Goal: Task Accomplishment & Management: Manage account settings

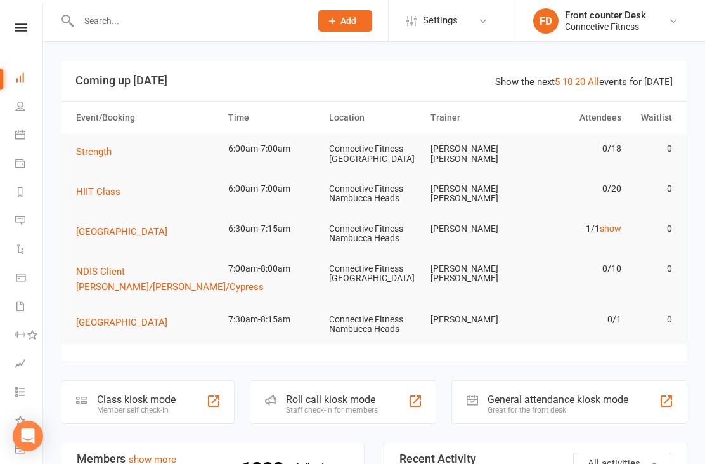
click at [573, 80] on link "10" at bounding box center [567, 81] width 10 height 11
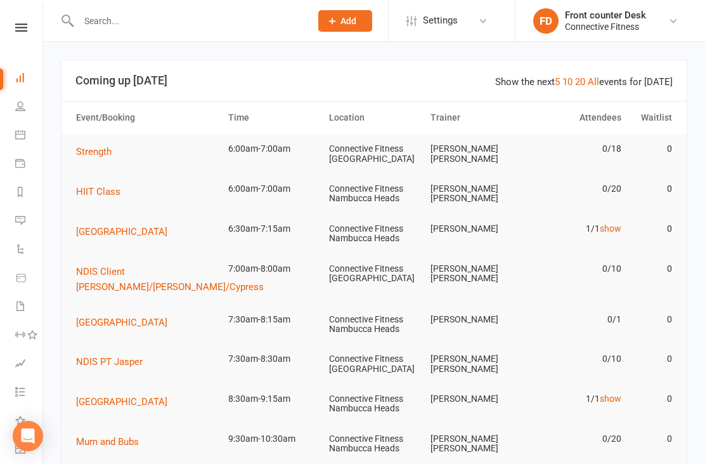
click at [609, 230] on link "show" at bounding box center [611, 228] width 22 height 10
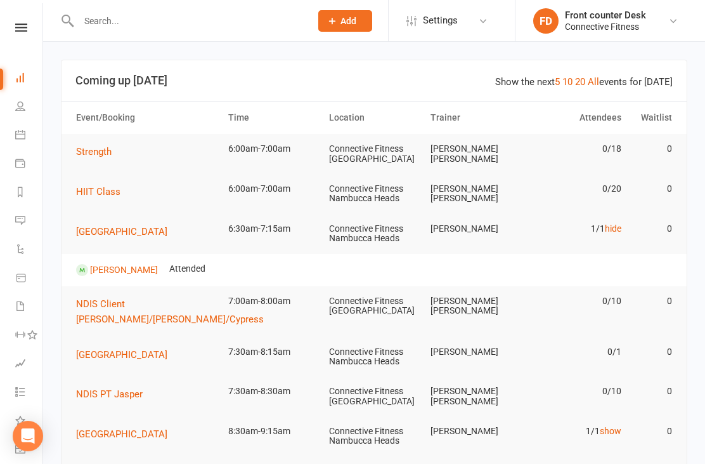
click at [610, 227] on link "hide" at bounding box center [613, 228] width 16 height 10
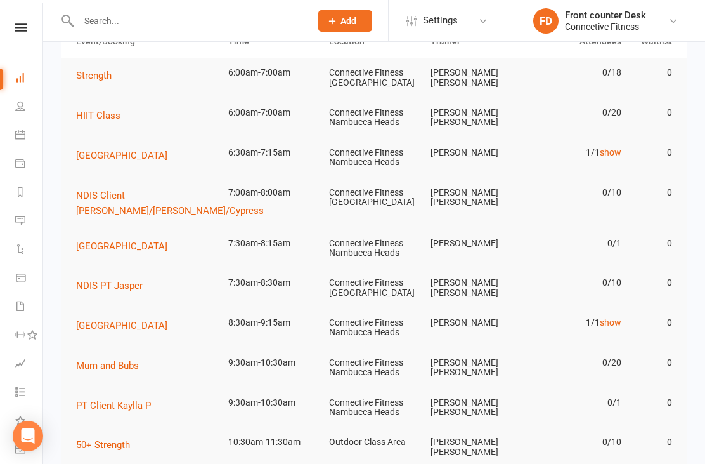
scroll to position [81, 0]
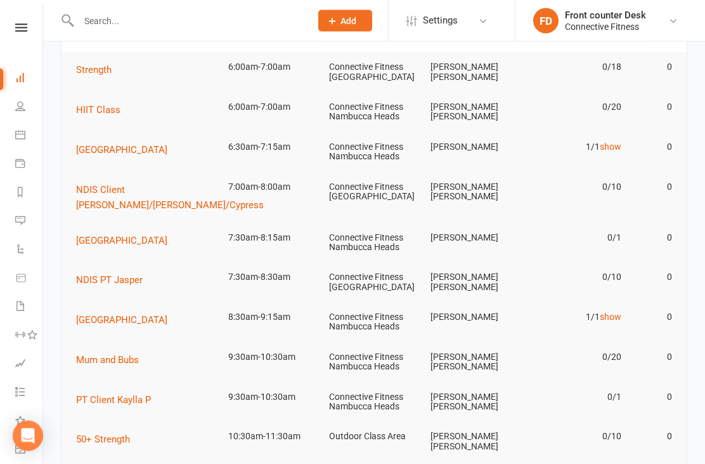
click at [612, 315] on link "show" at bounding box center [611, 317] width 22 height 10
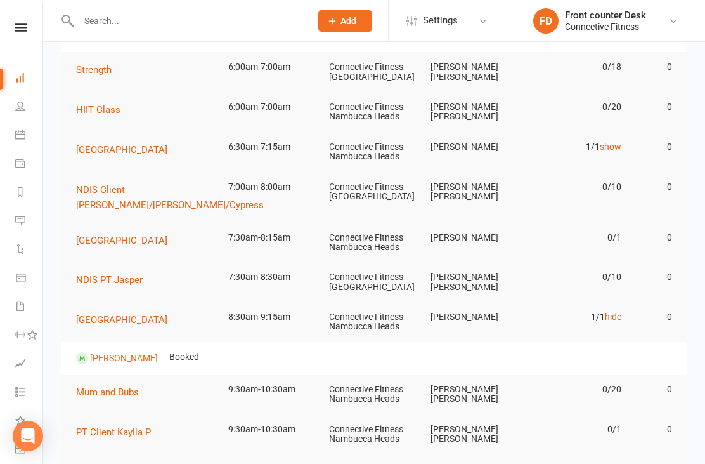
click at [612, 316] on link "hide" at bounding box center [613, 316] width 16 height 10
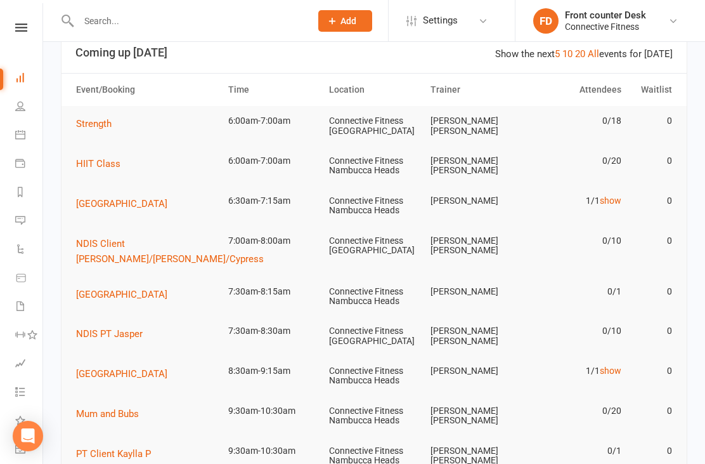
scroll to position [0, 0]
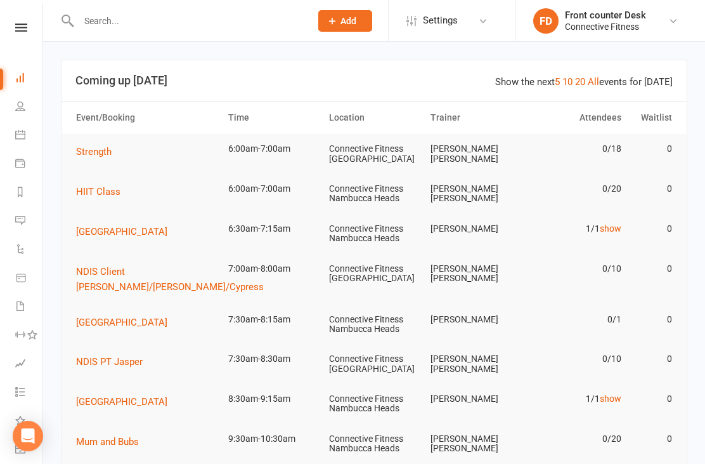
click at [163, 17] on input "text" at bounding box center [188, 21] width 227 height 18
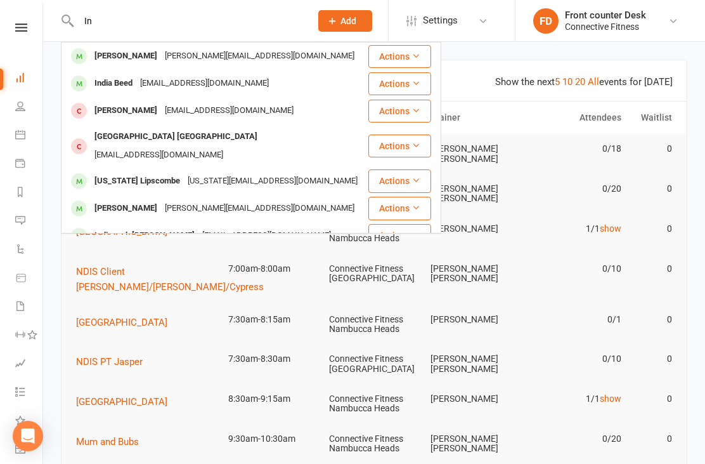
type input "I"
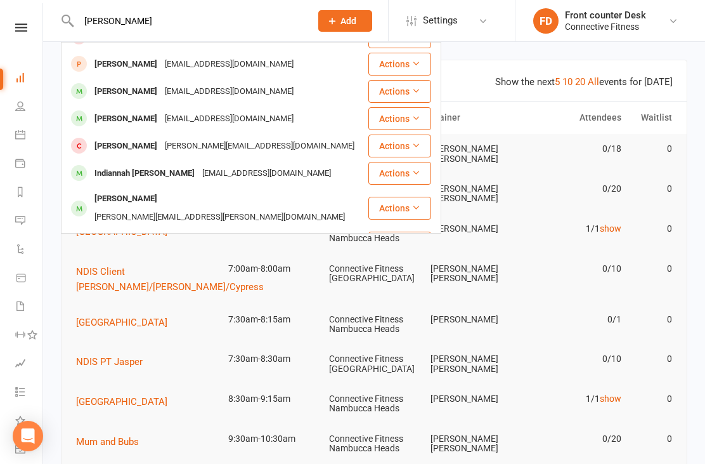
scroll to position [159, 0]
type input "Williams"
click at [201, 165] on div "indiannnahwilliams@gmail.com" at bounding box center [266, 174] width 136 height 18
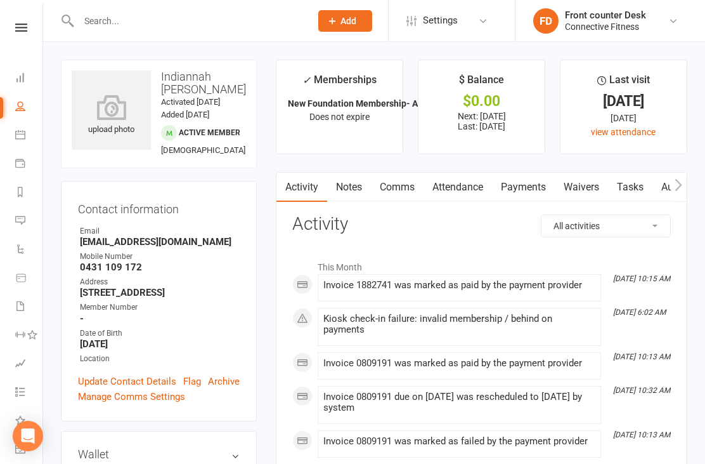
click at [531, 175] on link "Payments" at bounding box center [523, 186] width 63 height 29
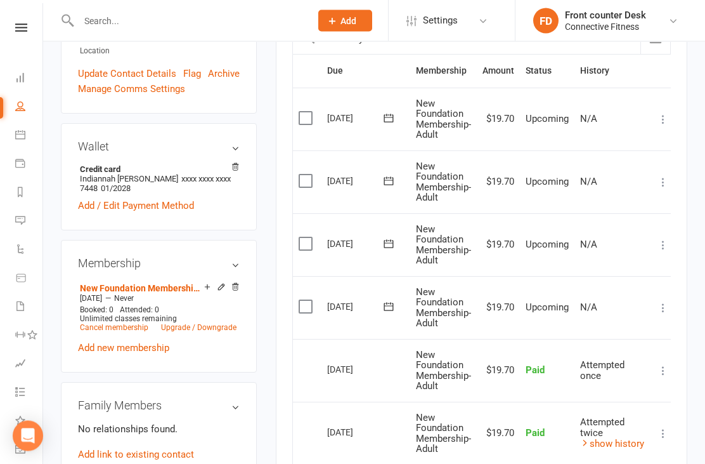
scroll to position [308, 0]
click at [304, 302] on label at bounding box center [307, 306] width 17 height 13
click at [304, 300] on input "checkbox" at bounding box center [303, 300] width 8 height 0
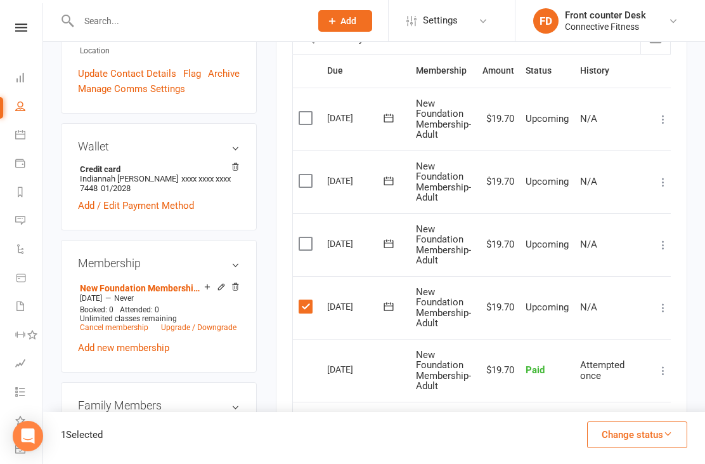
click at [313, 302] on label at bounding box center [307, 306] width 17 height 13
click at [307, 300] on input "checkbox" at bounding box center [303, 300] width 8 height 0
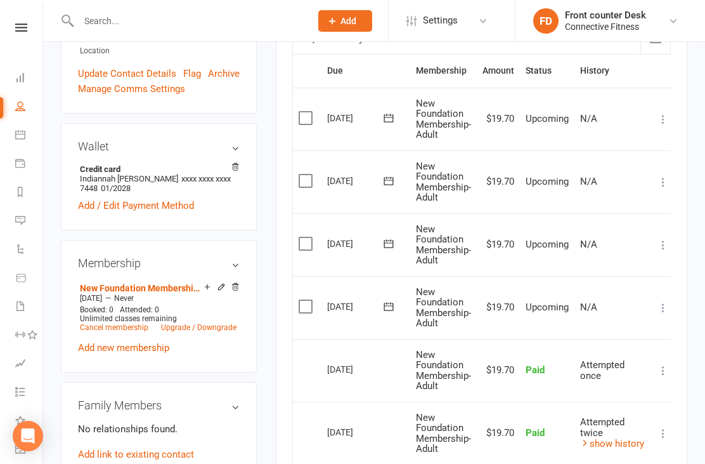
click at [667, 301] on icon at bounding box center [663, 307] width 13 height 13
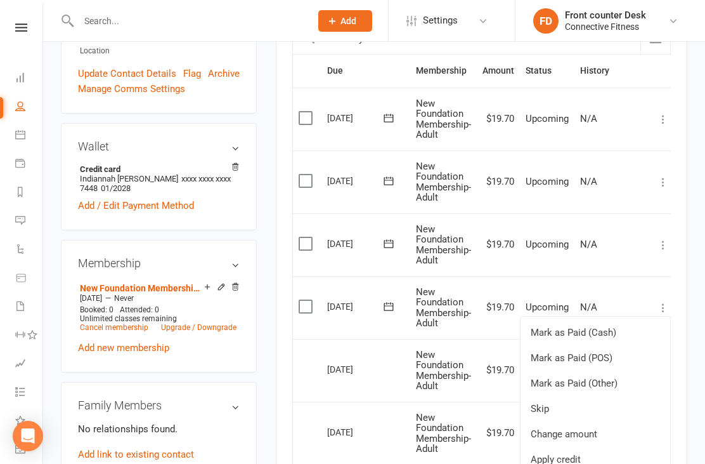
scroll to position [0, 2]
click at [587, 350] on link "Mark as Paid (POS)" at bounding box center [594, 357] width 150 height 25
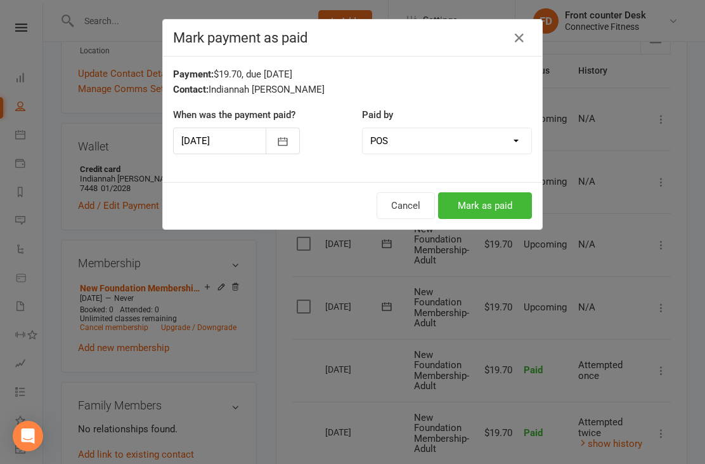
click at [505, 209] on button "Mark as paid" at bounding box center [485, 205] width 94 height 27
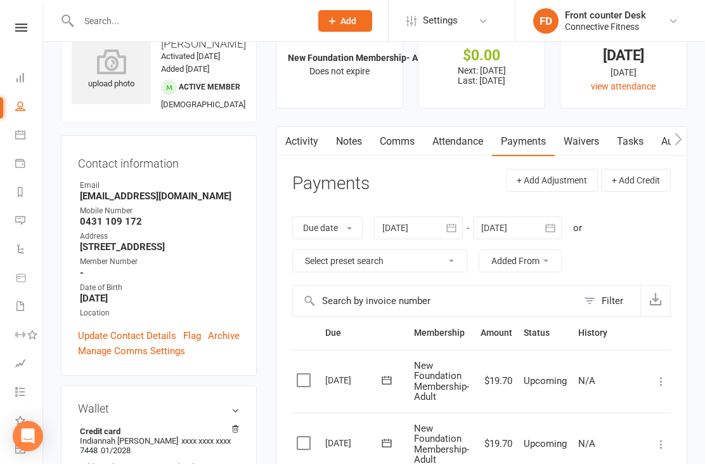
scroll to position [0, 0]
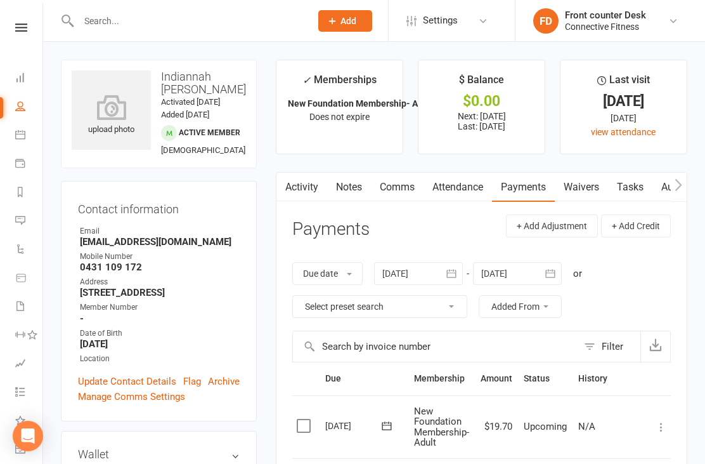
click at [25, 74] on link "Dashboard" at bounding box center [29, 79] width 29 height 29
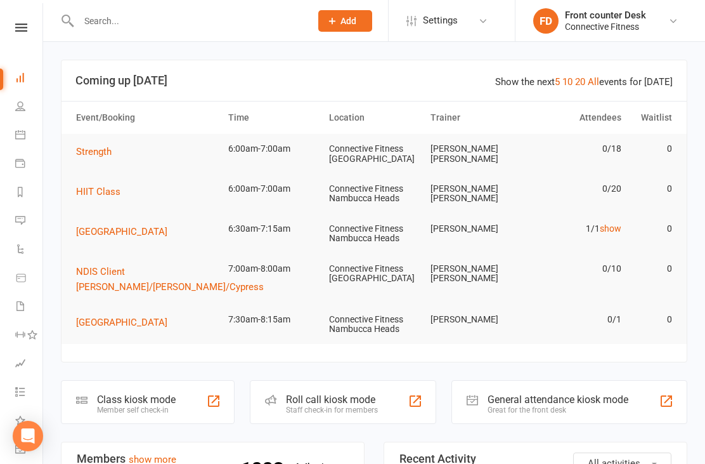
click at [610, 230] on link "show" at bounding box center [611, 228] width 22 height 10
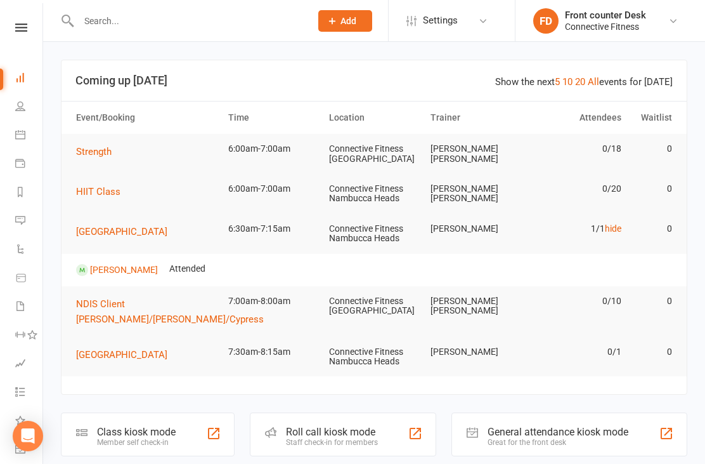
click at [616, 228] on link "hide" at bounding box center [613, 228] width 16 height 10
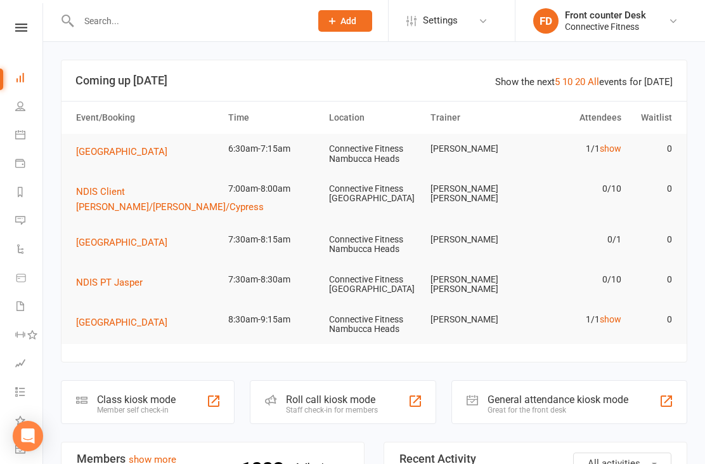
click at [620, 316] on link "show" at bounding box center [611, 319] width 22 height 10
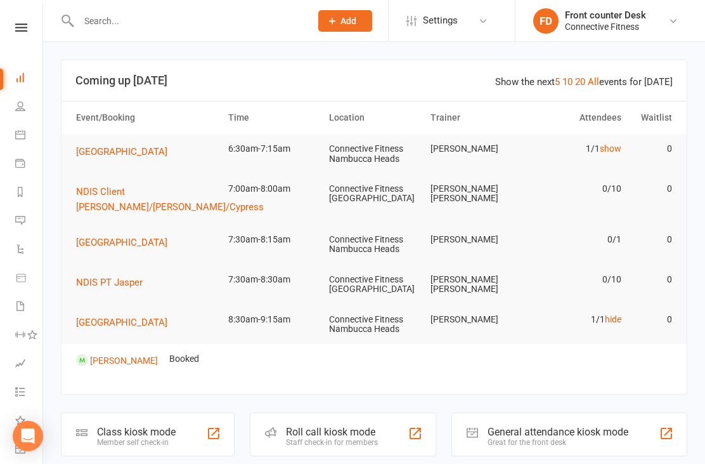
click at [610, 151] on link "show" at bounding box center [611, 148] width 22 height 10
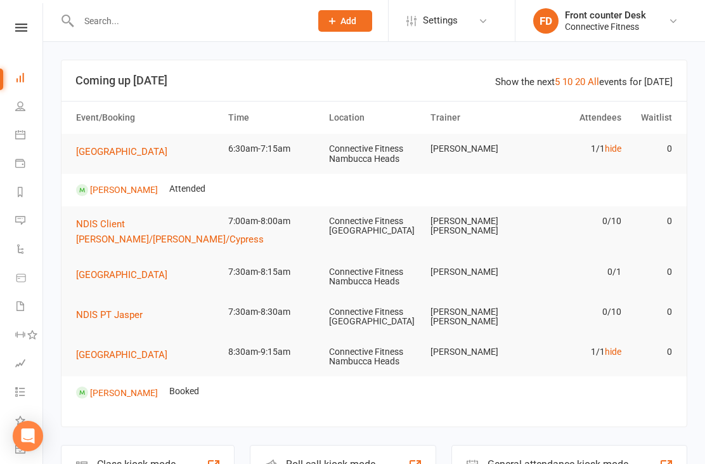
click at [609, 152] on link "hide" at bounding box center [613, 148] width 16 height 10
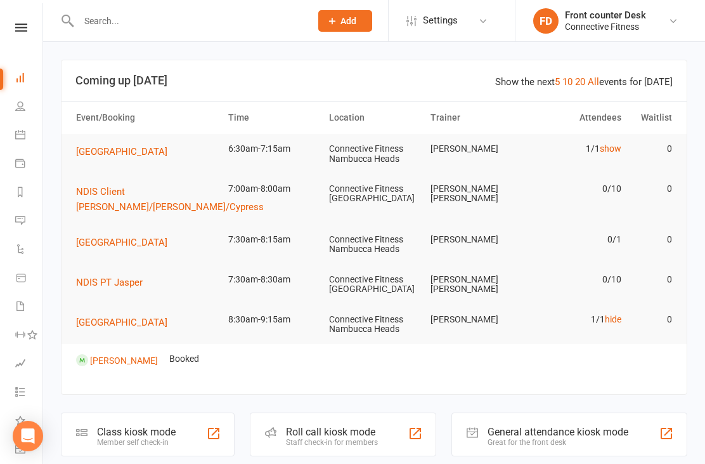
click at [610, 314] on link "hide" at bounding box center [613, 319] width 16 height 10
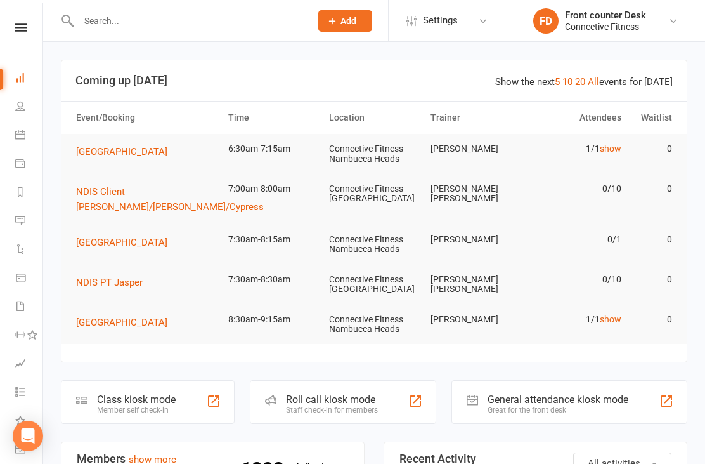
click at [606, 318] on link "show" at bounding box center [611, 319] width 22 height 10
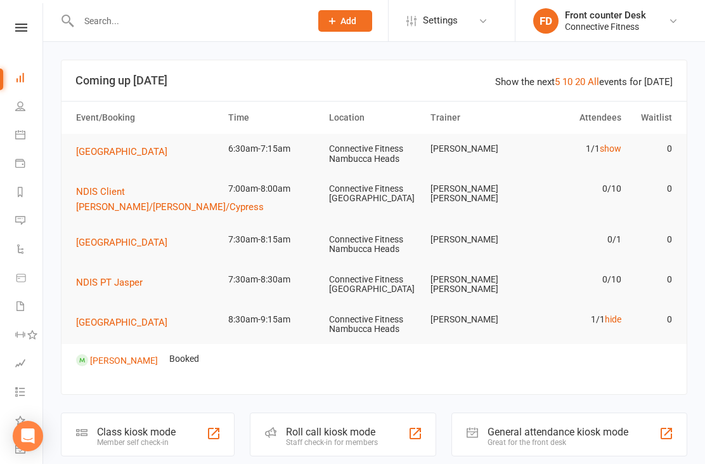
click at [607, 315] on link "hide" at bounding box center [613, 319] width 16 height 10
